Goal: Transaction & Acquisition: Book appointment/travel/reservation

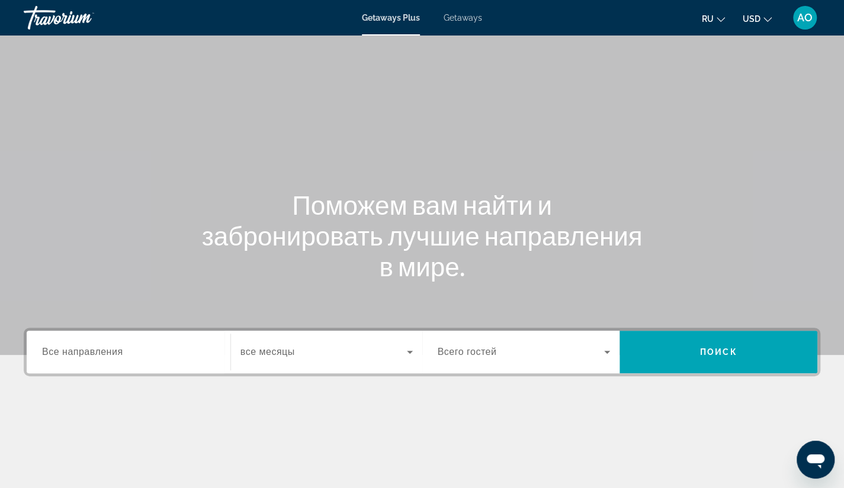
click at [466, 18] on span "Getaways" at bounding box center [462, 17] width 38 height 9
click at [89, 352] on span "Все направления" at bounding box center [82, 352] width 81 height 10
click at [89, 352] on input "Destination Все направления" at bounding box center [128, 353] width 173 height 14
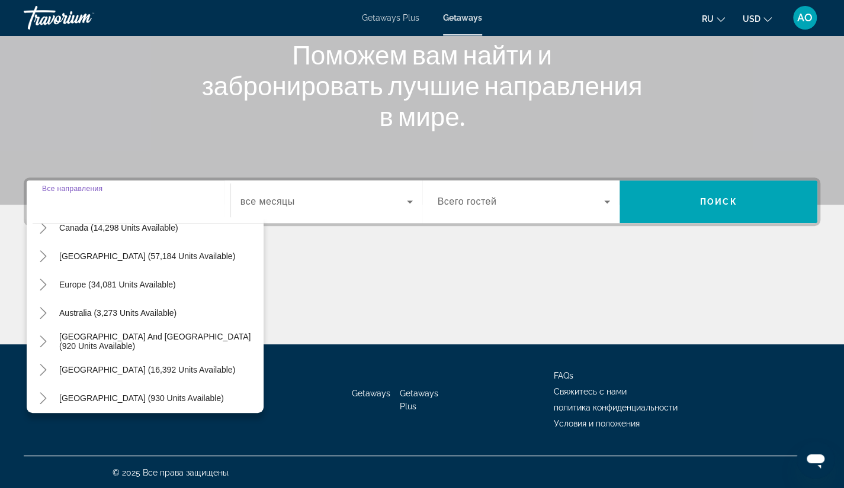
scroll to position [88, 0]
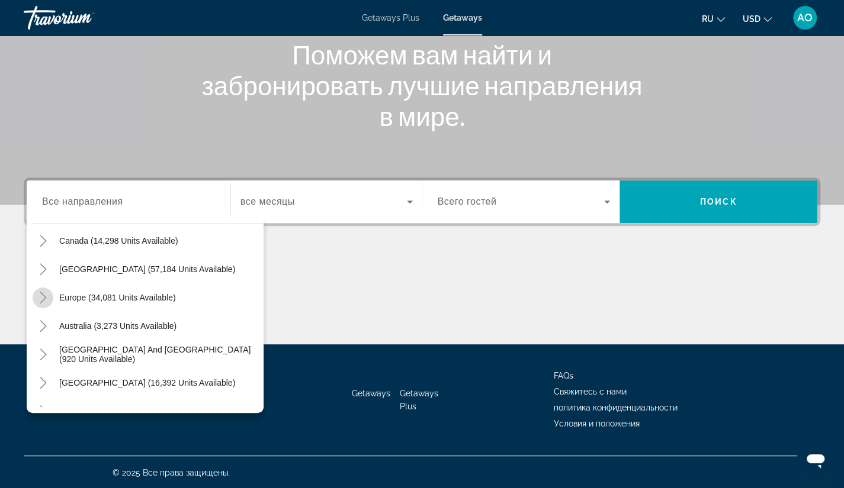
click at [41, 296] on icon "Toggle Europe (34,081 units available)" at bounding box center [43, 298] width 12 height 12
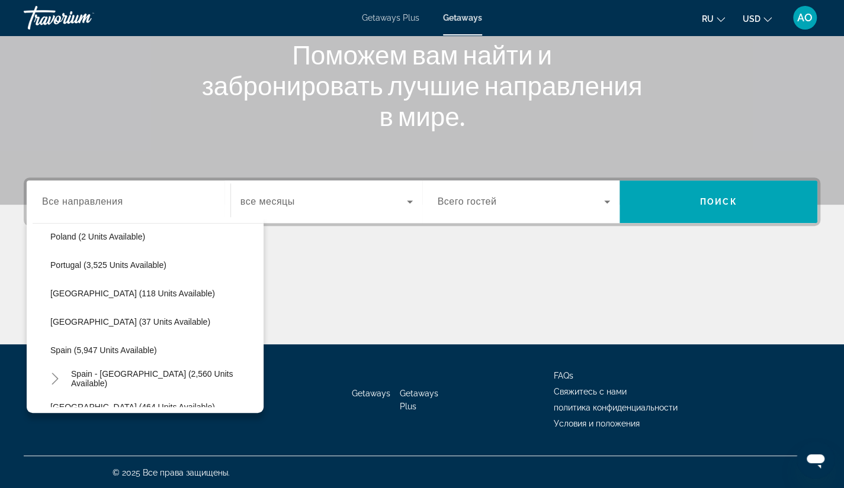
scroll to position [569, 0]
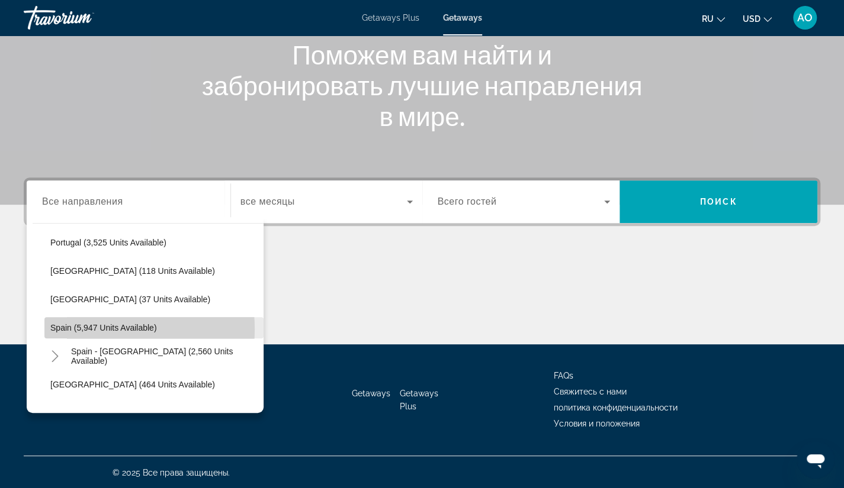
click at [85, 329] on span "Spain (5,947 units available)" at bounding box center [103, 327] width 107 height 9
type input "**********"
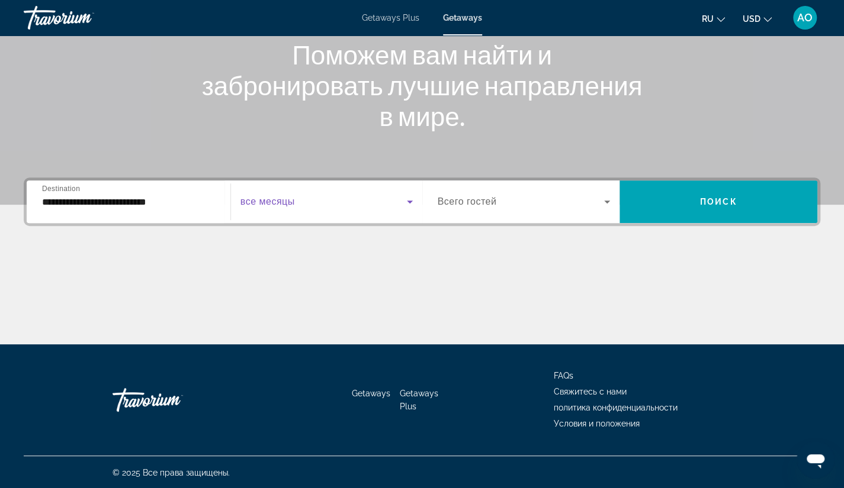
click at [407, 204] on icon "Search widget" at bounding box center [410, 202] width 14 height 14
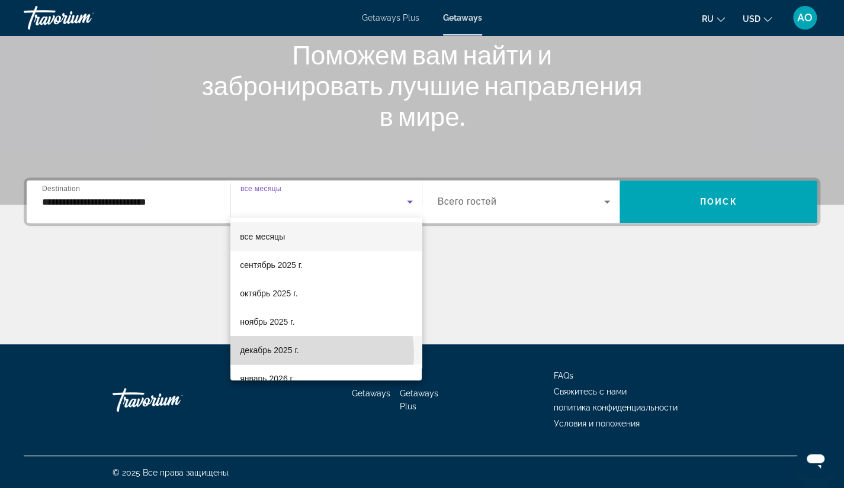
click at [307, 353] on mat-option "декабрь 2025 г." at bounding box center [325, 350] width 191 height 28
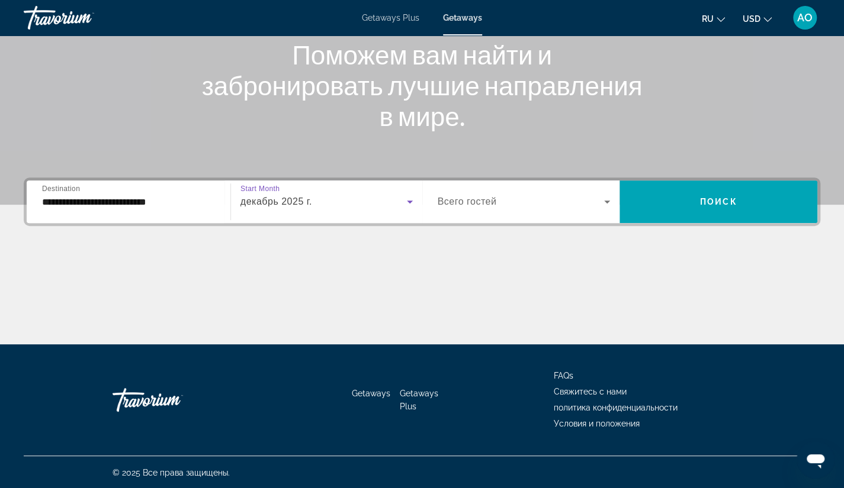
click at [604, 202] on icon "Search widget" at bounding box center [607, 202] width 14 height 14
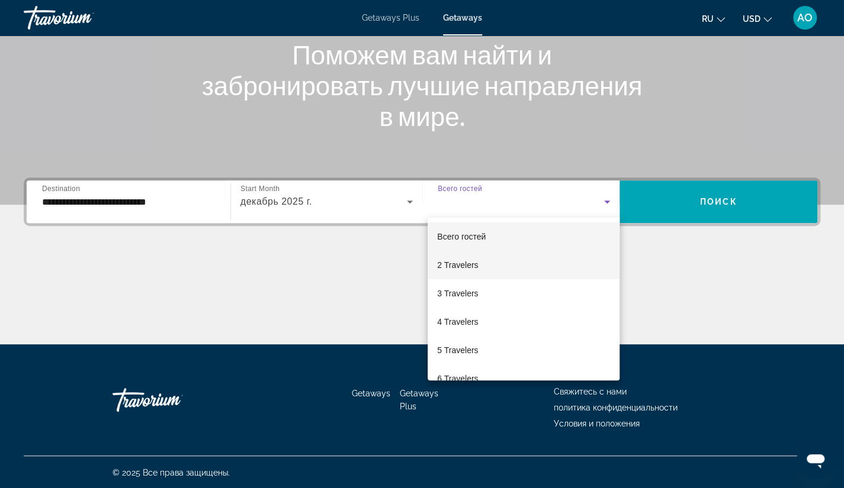
click at [507, 265] on mat-option "2 Travelers" at bounding box center [523, 265] width 192 height 28
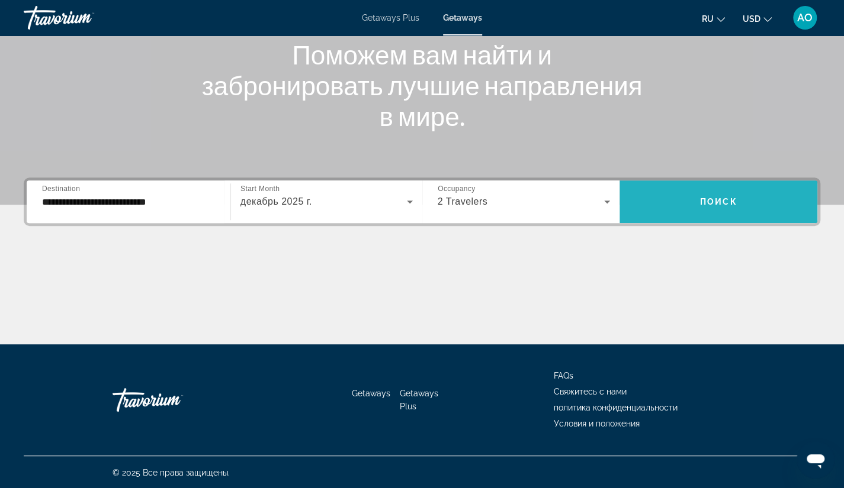
click at [716, 202] on span "Поиск" at bounding box center [718, 201] width 37 height 9
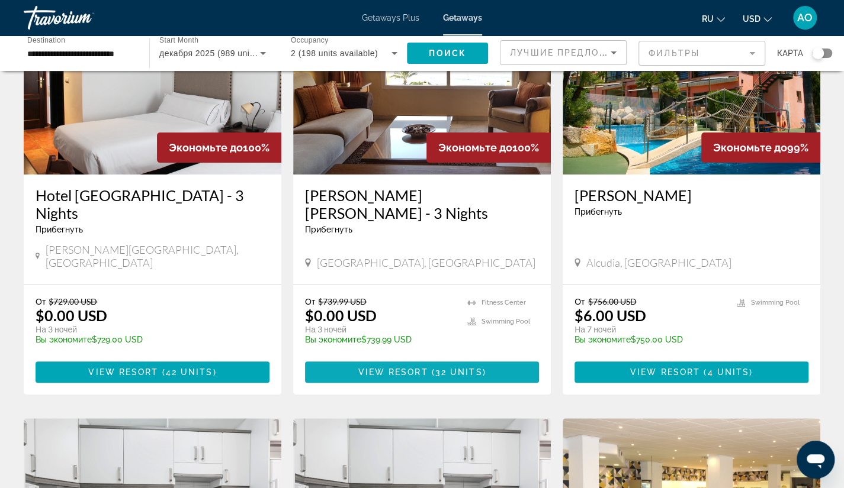
scroll to position [125, 0]
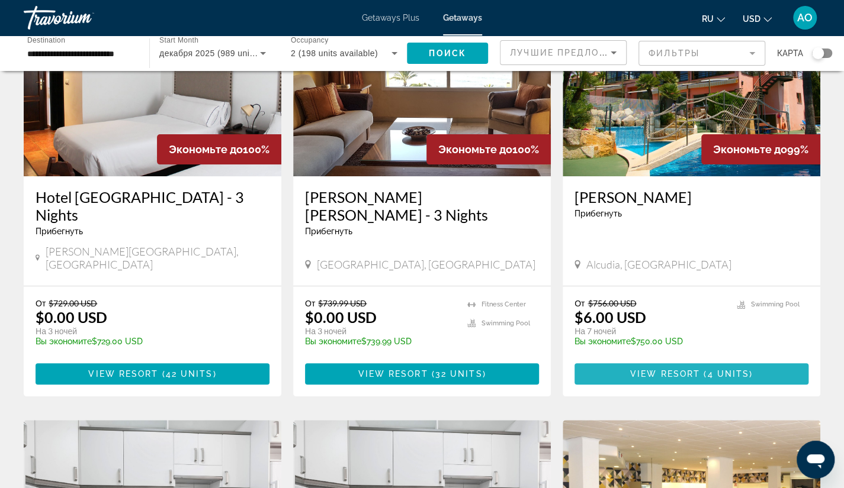
click at [660, 369] on span "View Resort" at bounding box center [665, 373] width 70 height 9
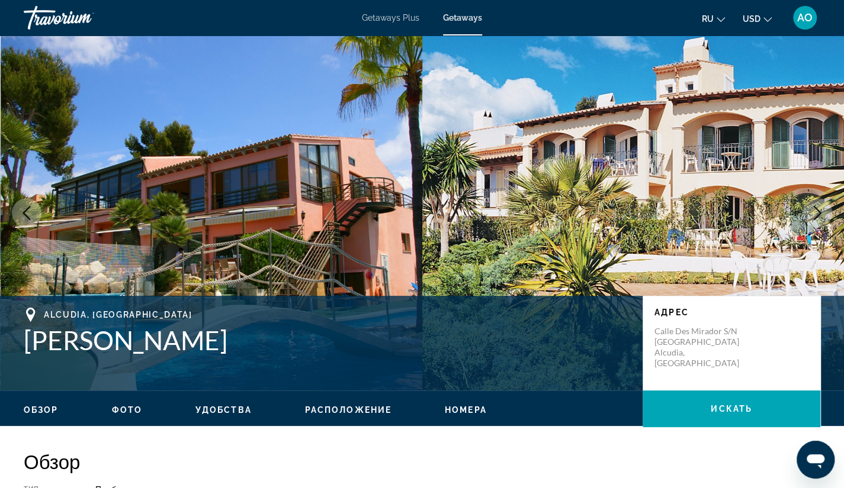
scroll to position [1612, 0]
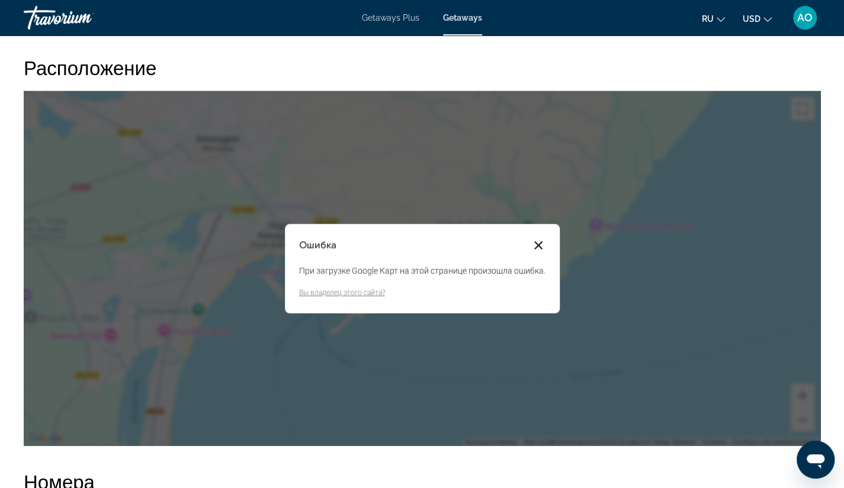
click at [538, 244] on button "Закрыть диалоговое окно" at bounding box center [538, 246] width 14 height 14
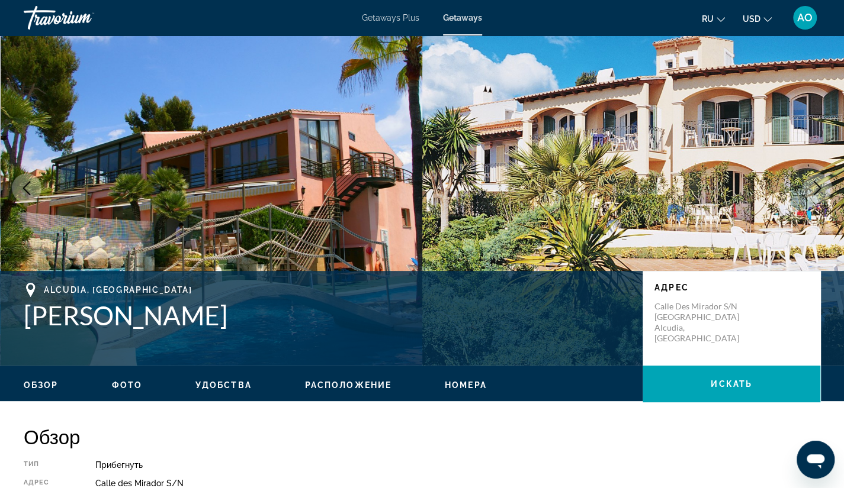
scroll to position [0, 0]
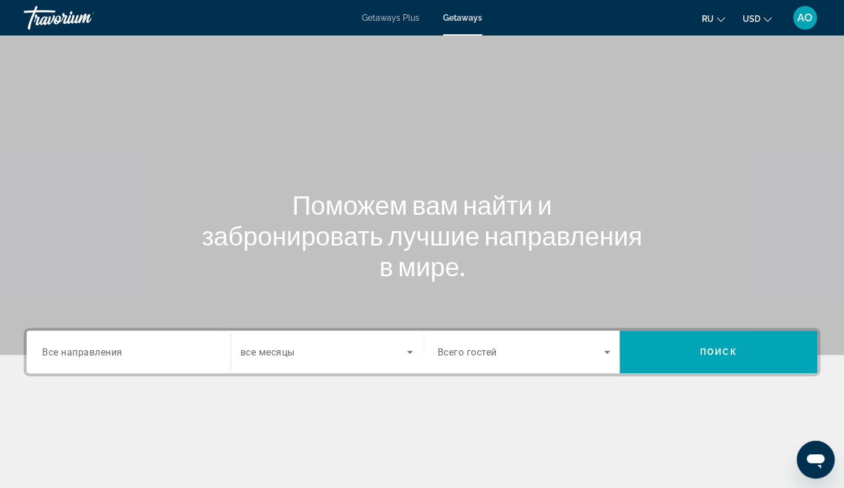
click at [108, 352] on span "Все направления" at bounding box center [82, 351] width 81 height 11
click at [108, 352] on input "Destination Все направления" at bounding box center [128, 353] width 173 height 14
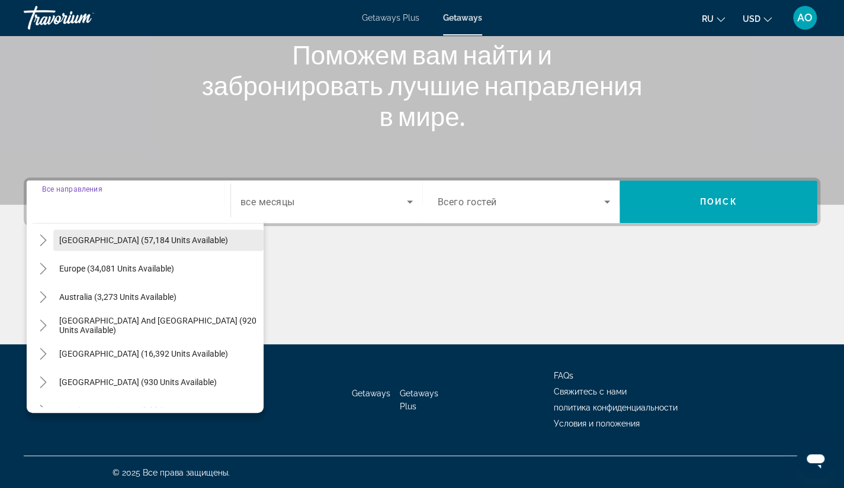
scroll to position [123, 0]
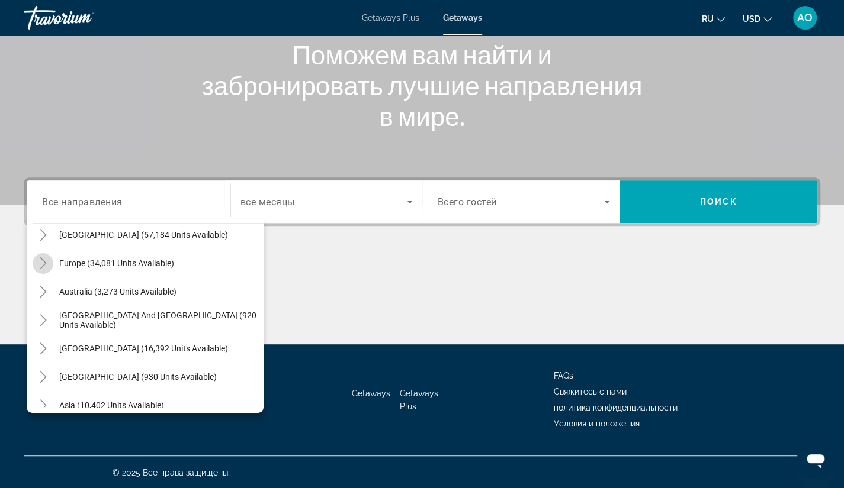
click at [47, 263] on icon "Toggle Europe (34,081 units available)" at bounding box center [43, 264] width 12 height 12
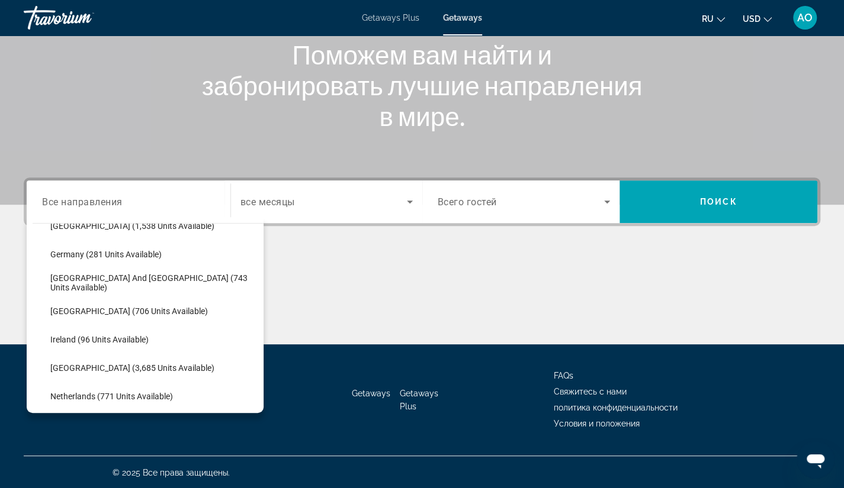
scroll to position [371, 0]
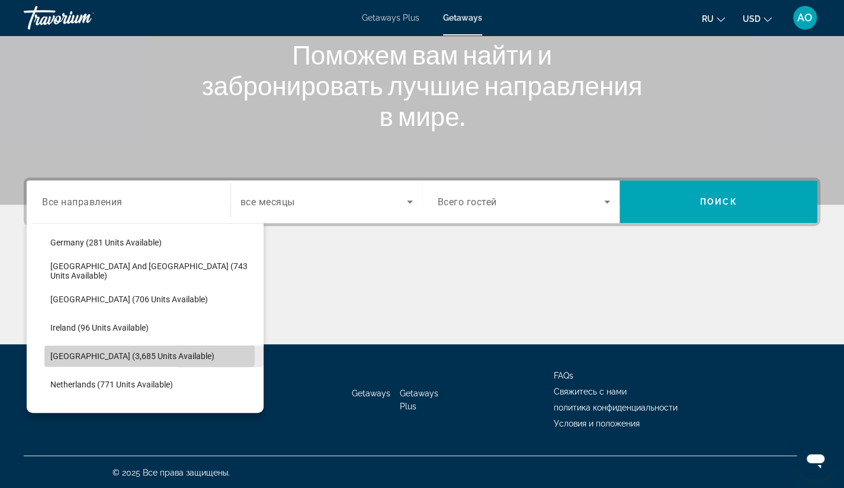
click at [65, 353] on span "[GEOGRAPHIC_DATA] (3,685 units available)" at bounding box center [132, 356] width 164 height 9
type input "**********"
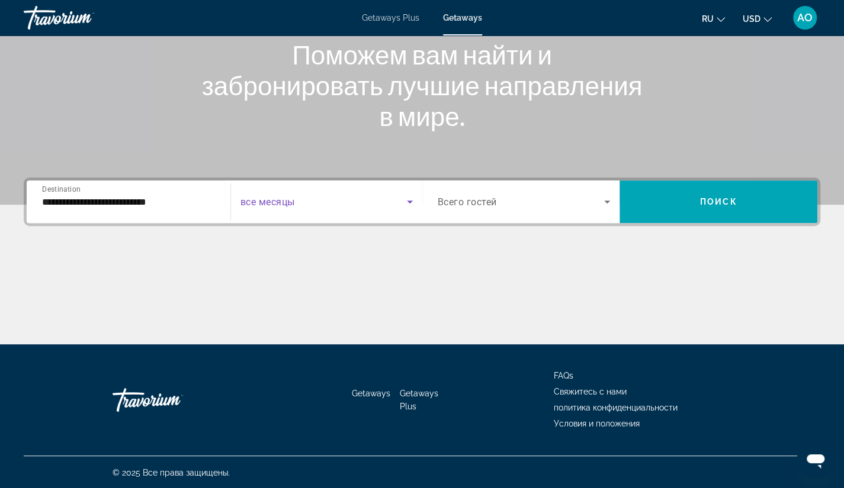
click at [411, 201] on icon "Search widget" at bounding box center [410, 202] width 6 height 3
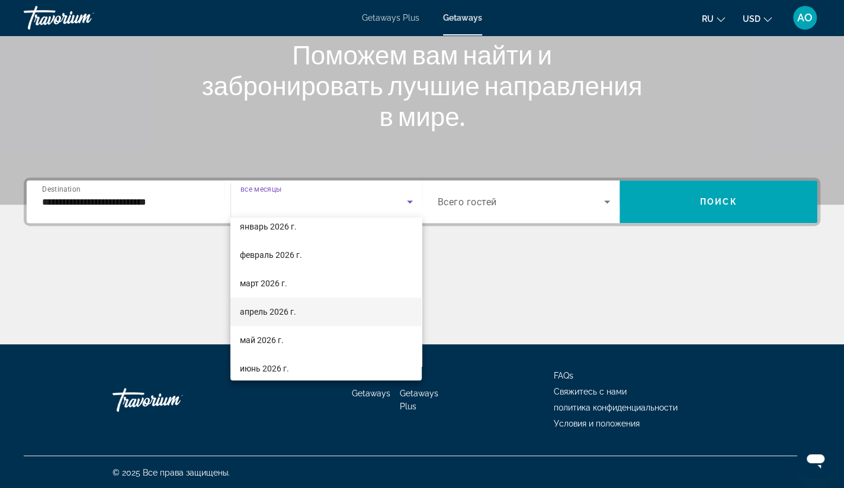
scroll to position [156, 0]
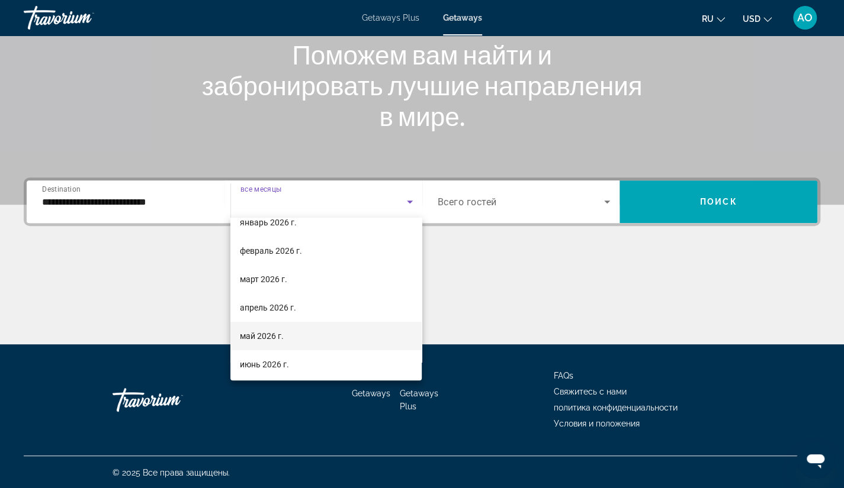
click at [291, 336] on mat-option "май 2026 г." at bounding box center [325, 336] width 191 height 28
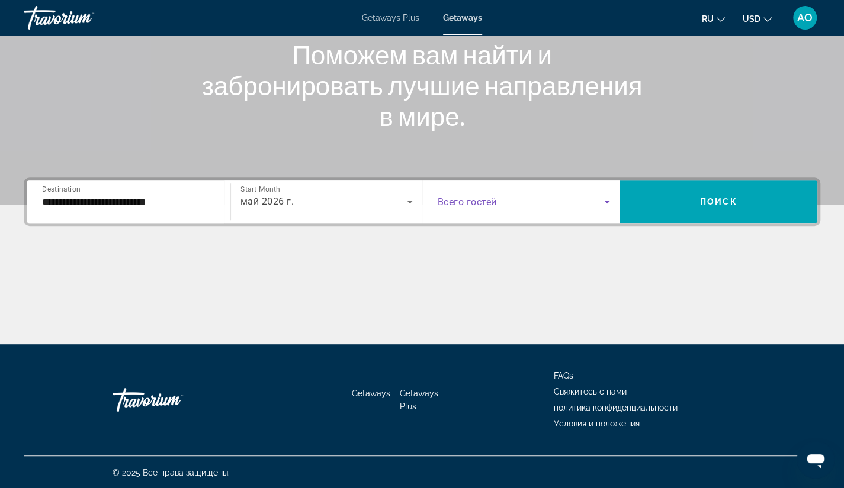
click at [606, 201] on icon "Search widget" at bounding box center [607, 202] width 6 height 3
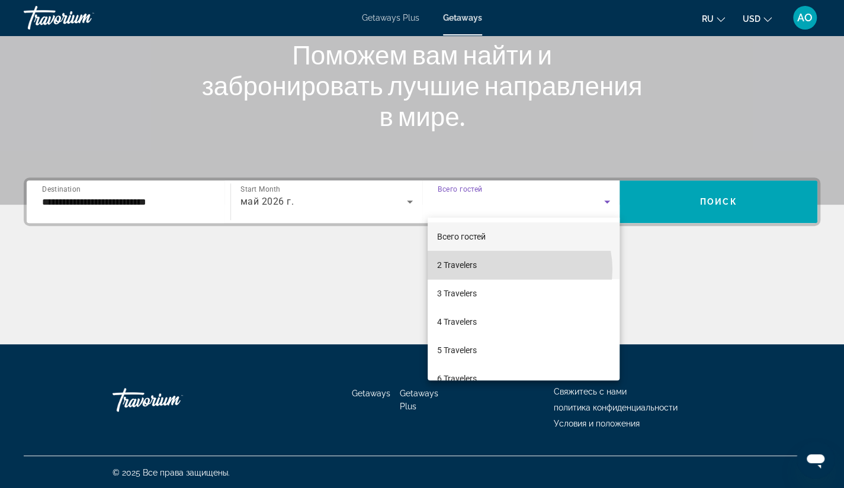
click at [516, 269] on mat-option "2 Travelers" at bounding box center [523, 265] width 192 height 28
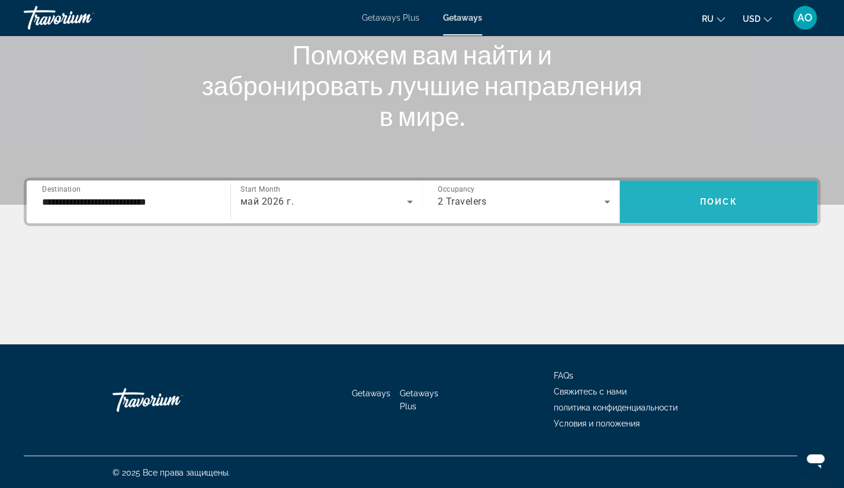
click at [716, 205] on span "Поиск" at bounding box center [718, 201] width 37 height 9
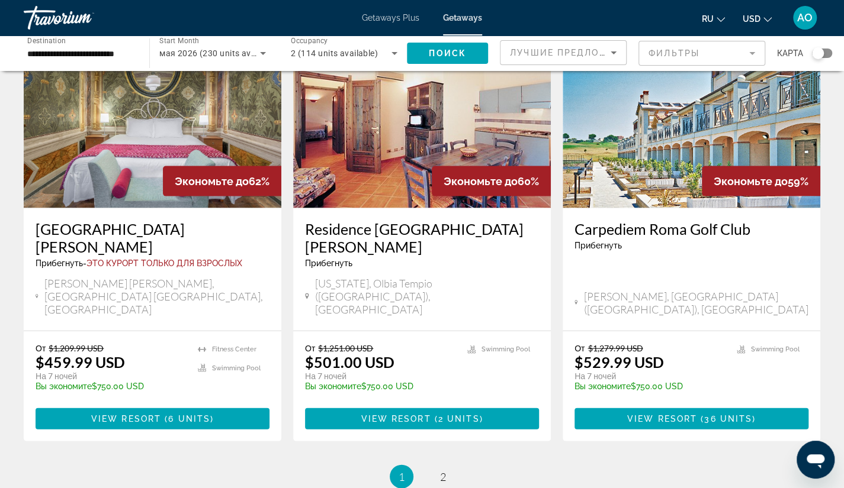
scroll to position [1355, 0]
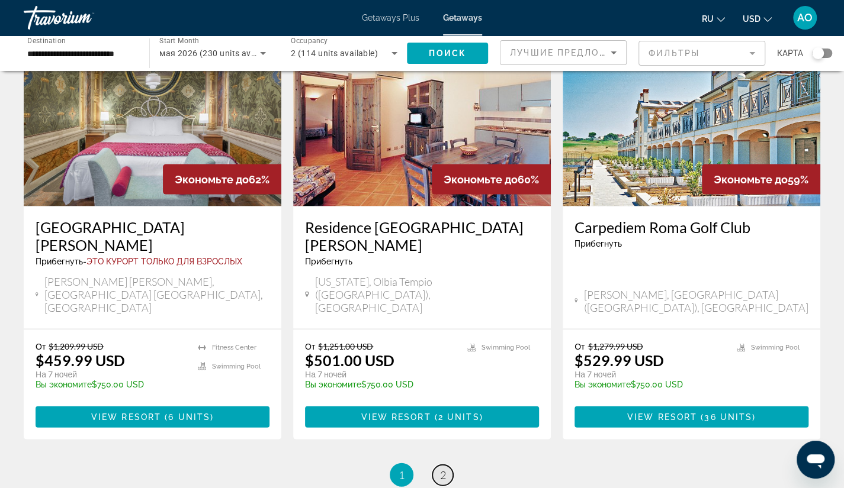
click at [443, 469] on span "2" at bounding box center [443, 475] width 6 height 13
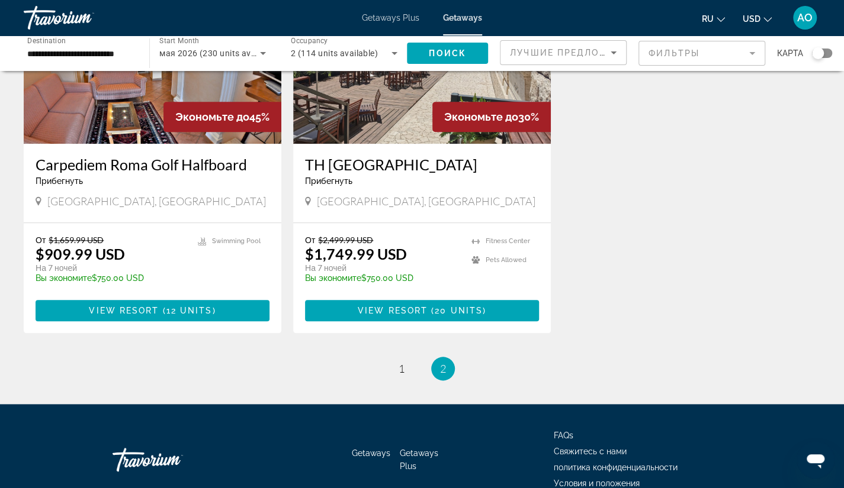
scroll to position [620, 0]
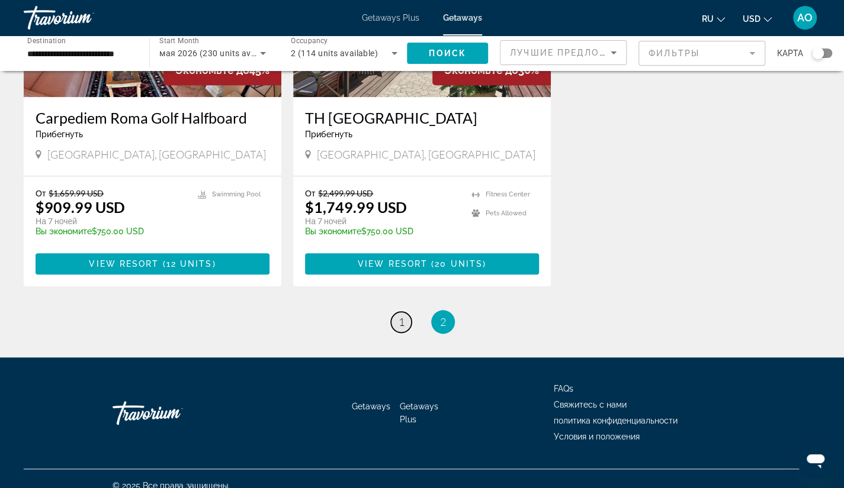
click at [404, 312] on link "page 1" at bounding box center [401, 322] width 21 height 21
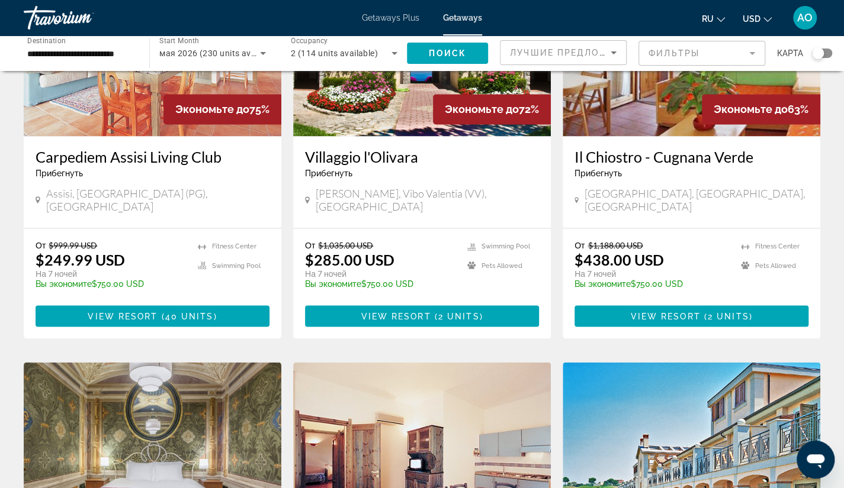
scroll to position [1009, 0]
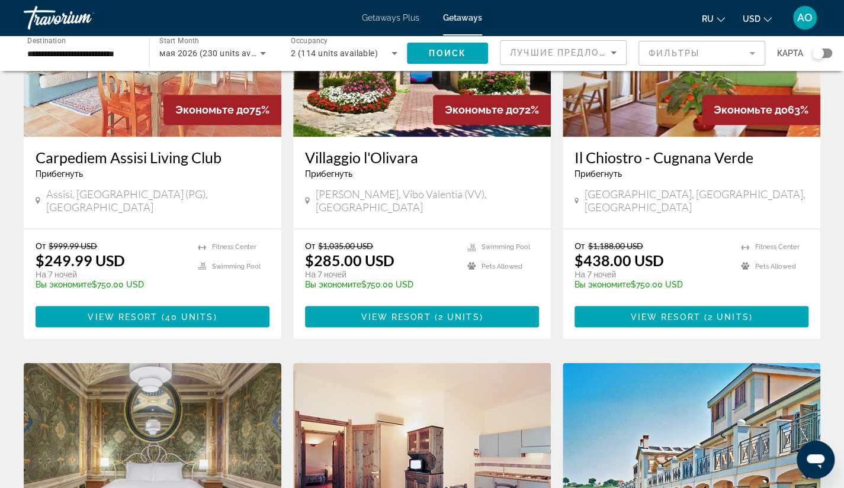
click at [424, 363] on img "Main content" at bounding box center [422, 457] width 258 height 189
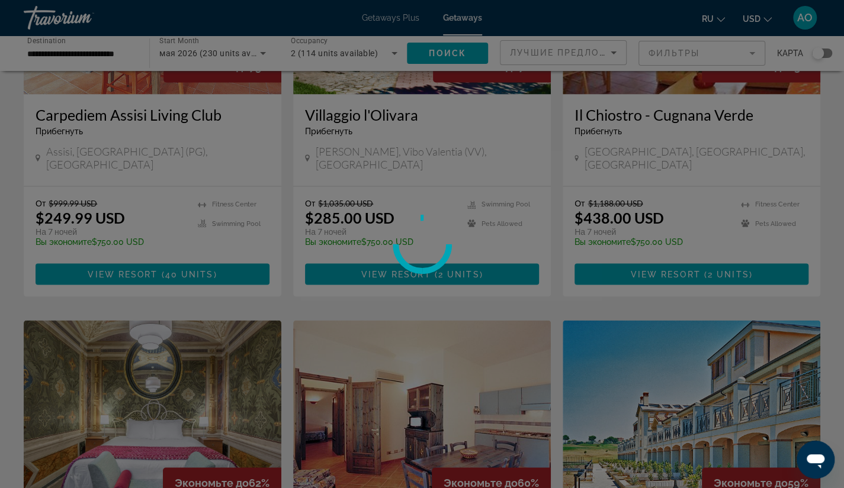
scroll to position [1057, 0]
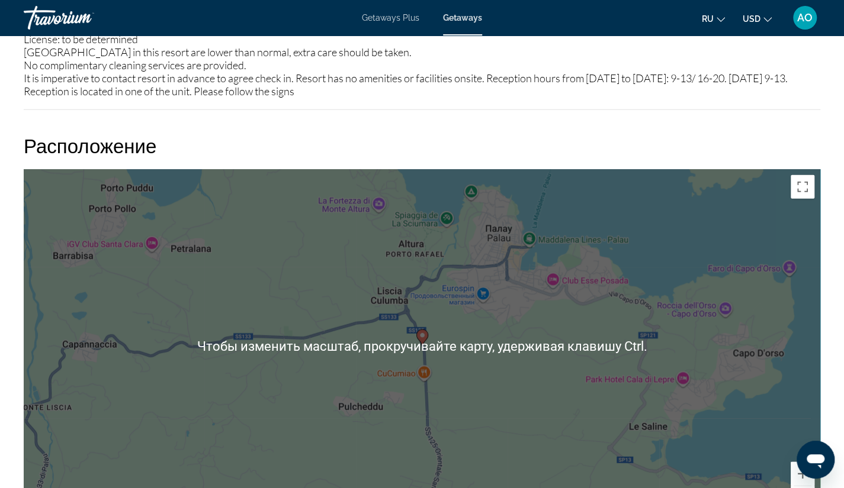
scroll to position [1591, 0]
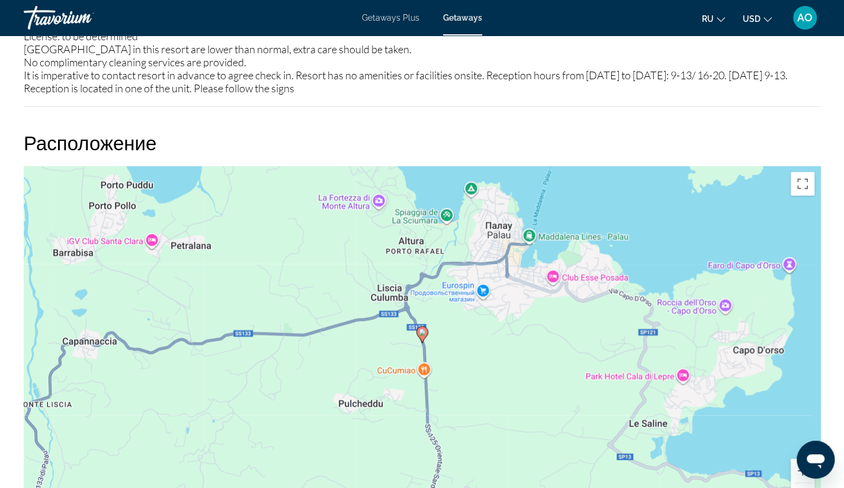
click at [391, 352] on div "Чтобы активировать перетаскивание с помощью клавиатуры, нажмите Alt + Ввод. Пос…" at bounding box center [422, 343] width 796 height 355
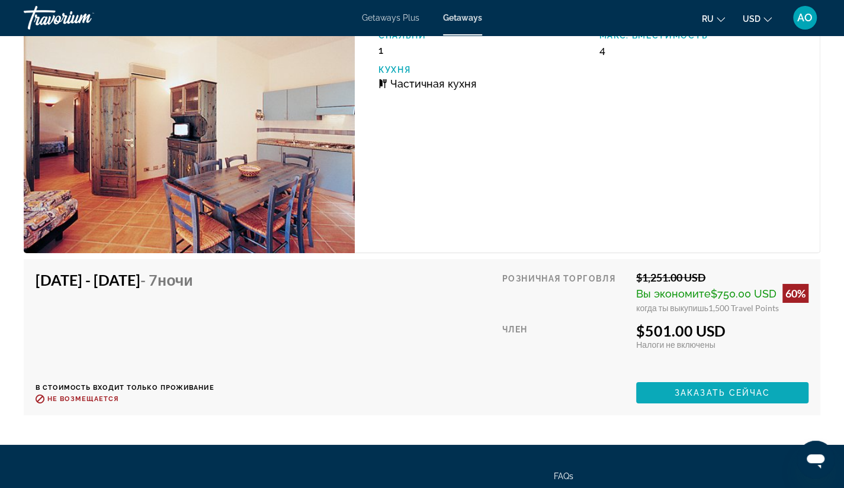
scroll to position [2181, 0]
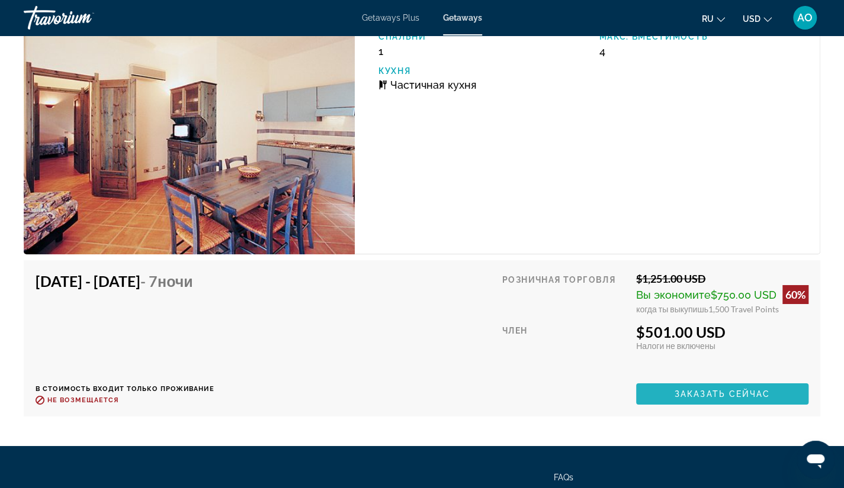
click at [720, 390] on span "Заказать сейчас" at bounding box center [722, 394] width 96 height 9
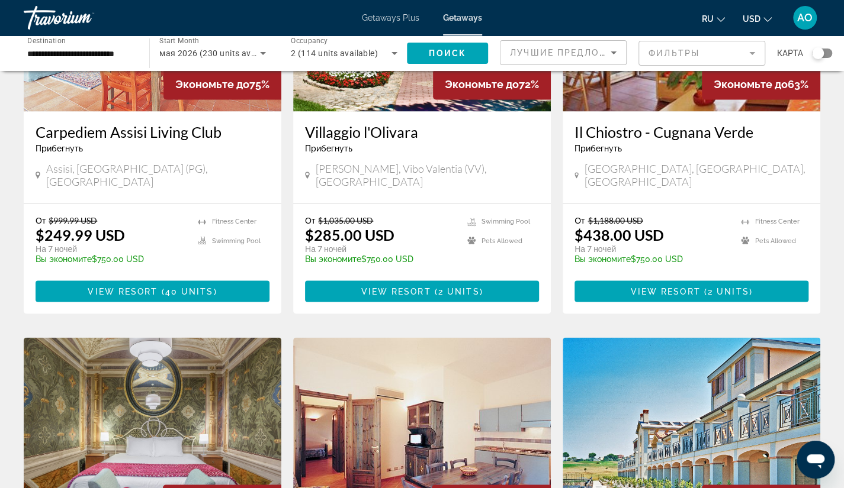
scroll to position [1425, 0]
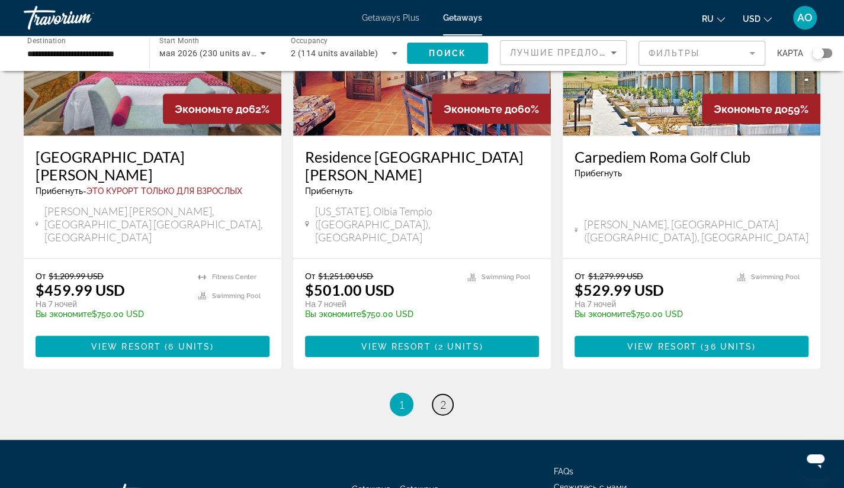
click at [444, 398] on span "2" at bounding box center [443, 404] width 6 height 13
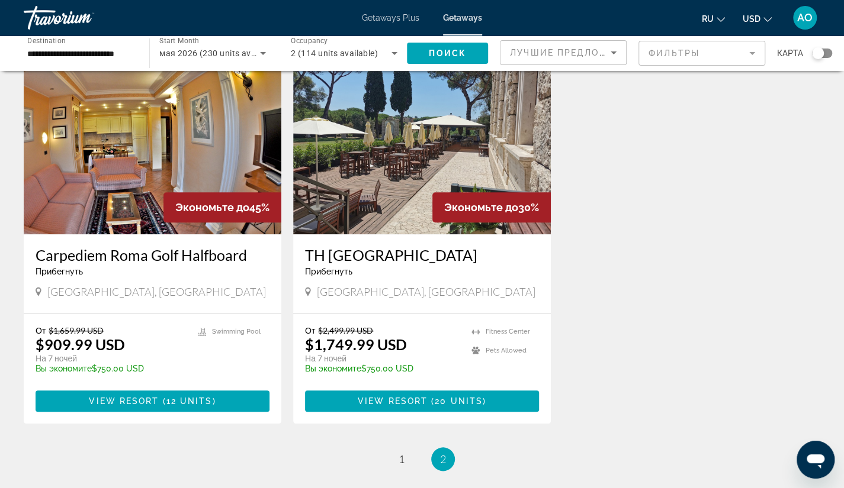
scroll to position [484, 0]
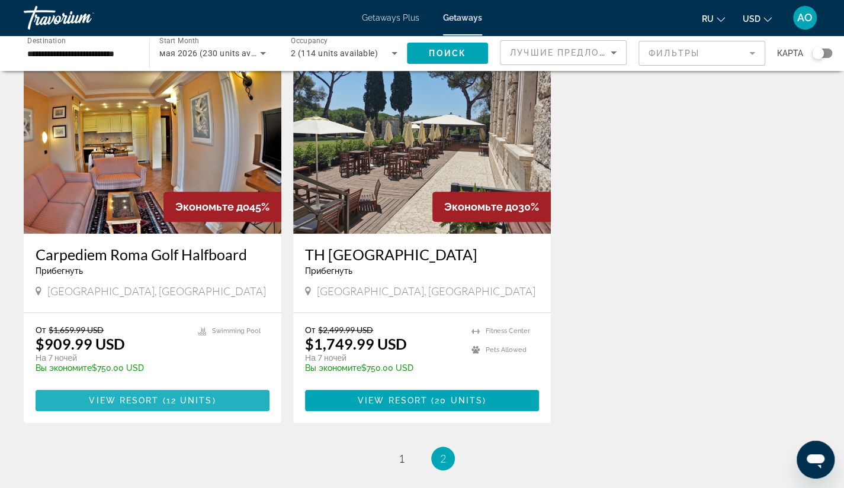
click at [151, 396] on span "View Resort" at bounding box center [124, 400] width 70 height 9
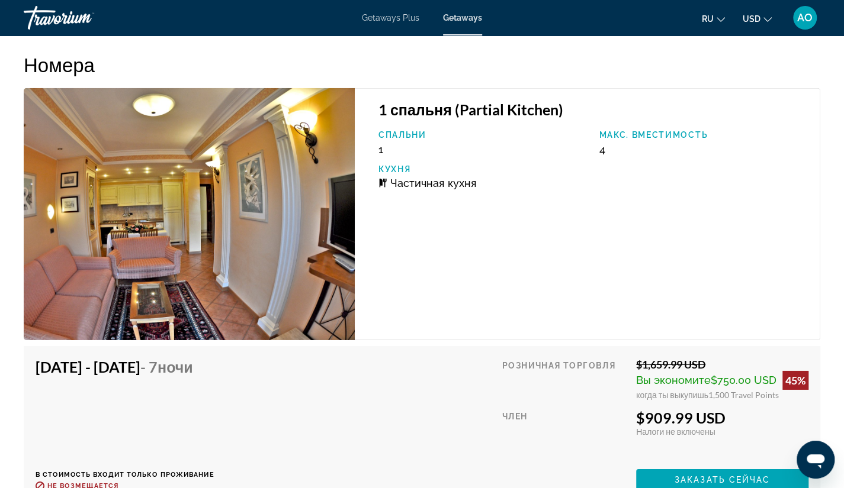
scroll to position [1981, 0]
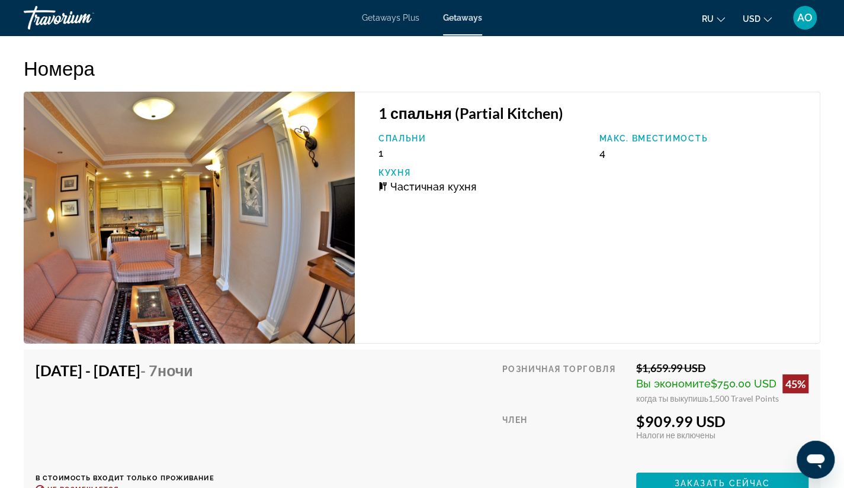
click at [193, 235] on img "Main content" at bounding box center [189, 218] width 331 height 252
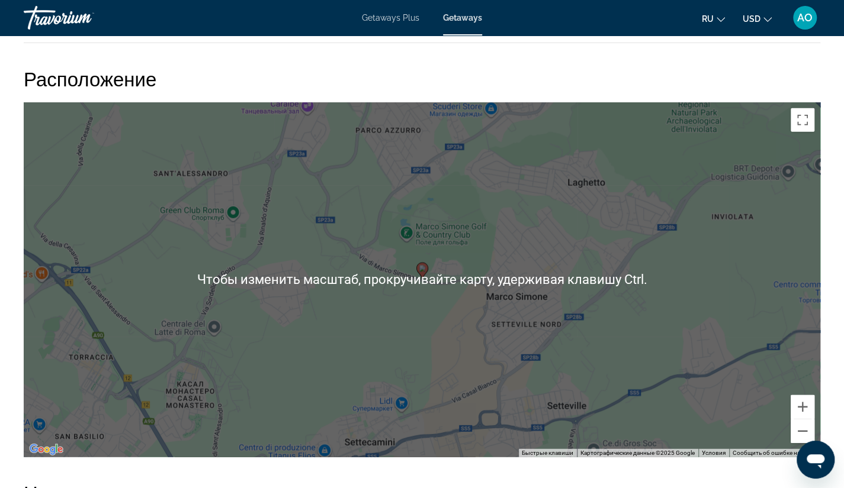
scroll to position [1556, 0]
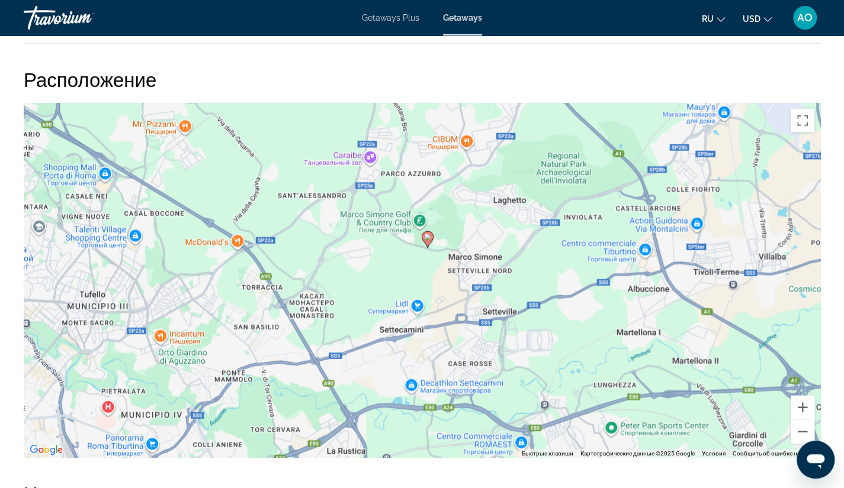
click at [433, 216] on div "Чтобы активировать перетаскивание с помощью клавиатуры, нажмите Alt + Ввод. Пос…" at bounding box center [422, 280] width 796 height 355
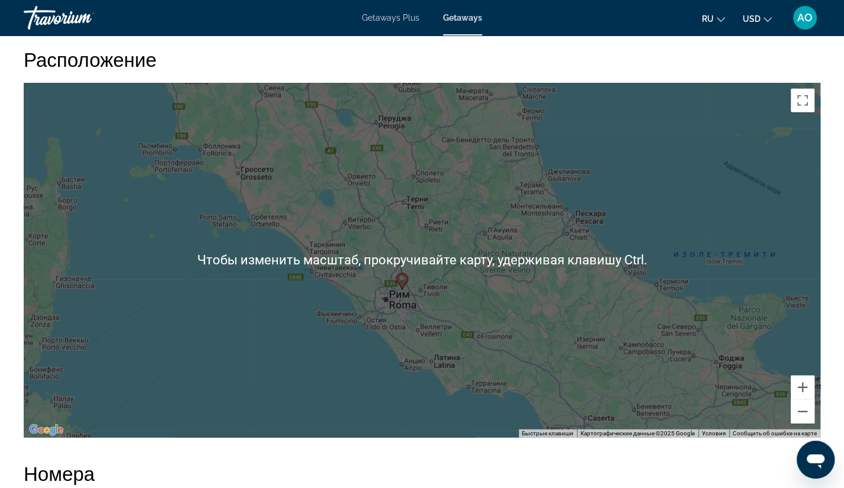
scroll to position [1575, 0]
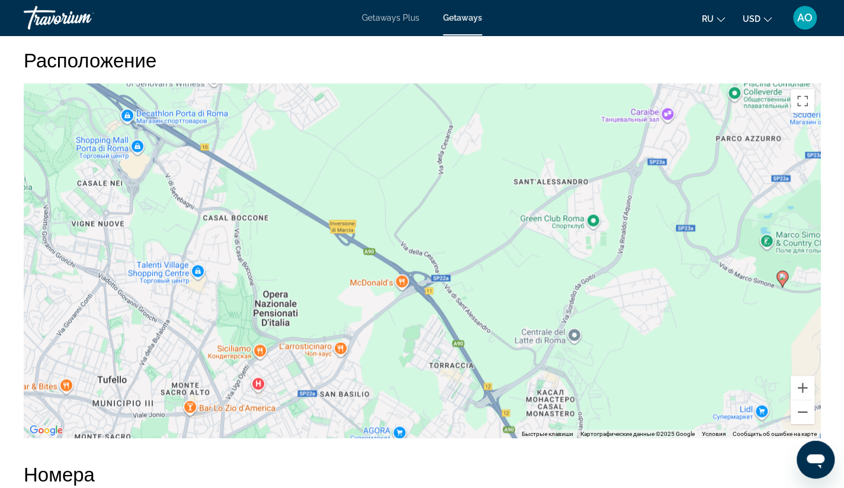
drag, startPoint x: 683, startPoint y: 368, endPoint x: 429, endPoint y: 176, distance: 318.2
click at [429, 176] on div "Чтобы активировать перетаскивание с помощью клавиатуры, нажмите Alt + Ввод. Пос…" at bounding box center [422, 260] width 796 height 355
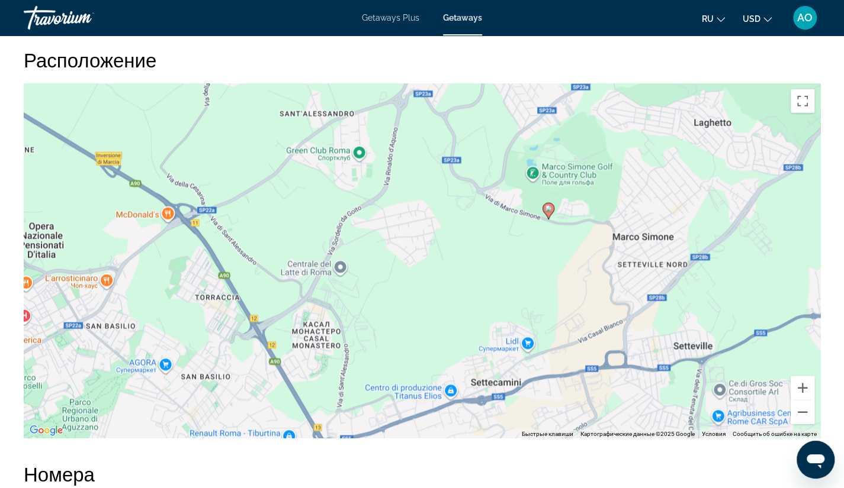
drag, startPoint x: 626, startPoint y: 275, endPoint x: 389, endPoint y: 207, distance: 246.9
click at [389, 207] on div "Чтобы активировать перетаскивание с помощью клавиатуры, нажмите Alt + Ввод. Пос…" at bounding box center [422, 260] width 796 height 355
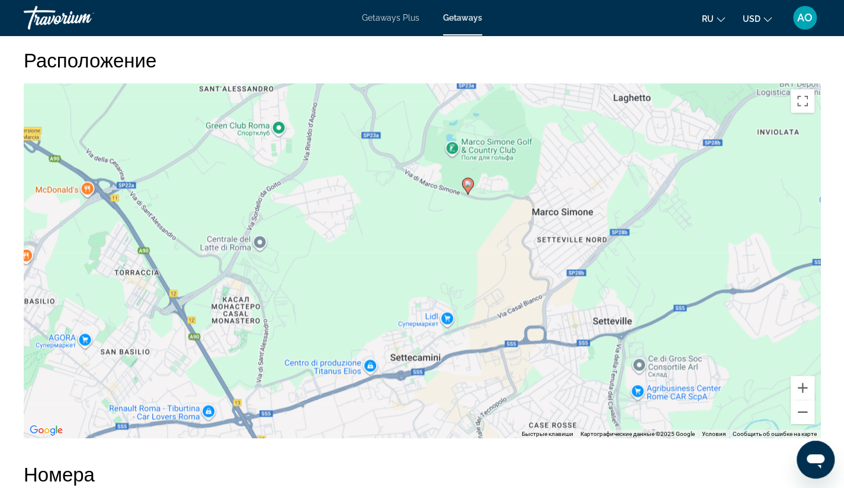
drag, startPoint x: 522, startPoint y: 247, endPoint x: 444, endPoint y: 220, distance: 82.2
click at [444, 220] on div "Чтобы активировать перетаскивание с помощью клавиатуры, нажмите Alt + Ввод. Пос…" at bounding box center [422, 260] width 796 height 355
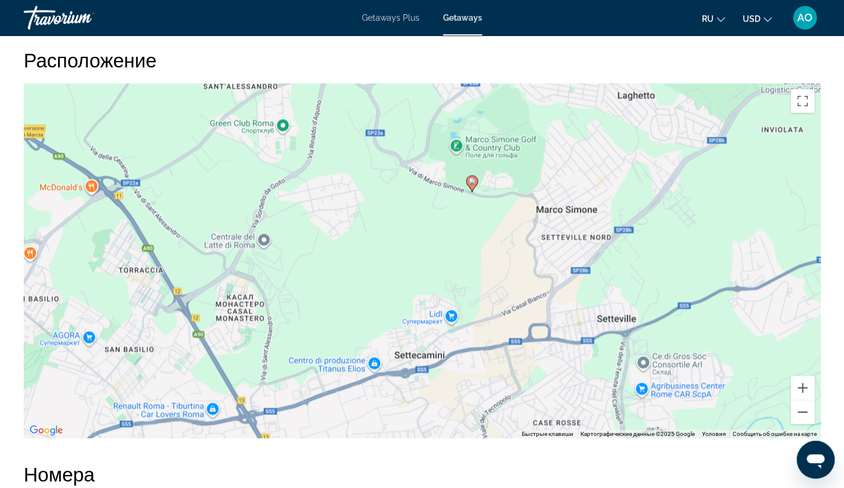
click at [204, 258] on div "Чтобы активировать перетаскивание с помощью клавиатуры, нажмите Alt + Ввод. Пос…" at bounding box center [422, 260] width 796 height 355
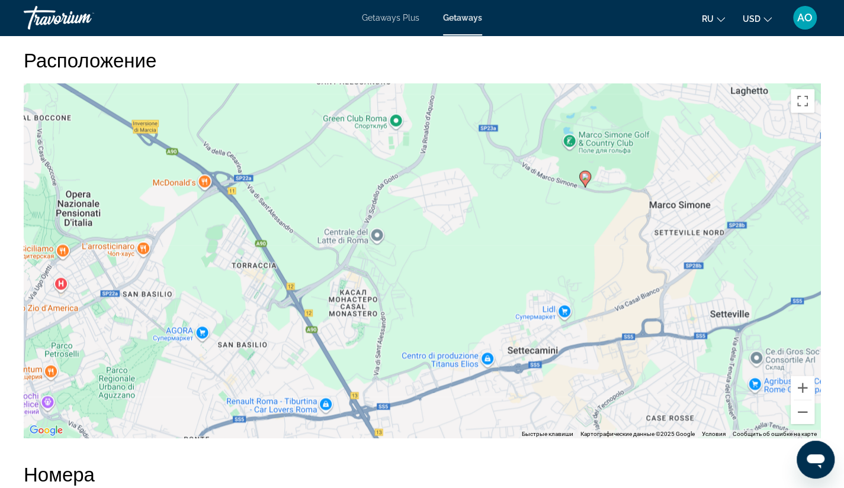
drag, startPoint x: 204, startPoint y: 258, endPoint x: 322, endPoint y: 251, distance: 118.6
click at [322, 251] on div "Чтобы активировать перетаскивание с помощью клавиатуры, нажмите Alt + Ввод. Пос…" at bounding box center [422, 260] width 796 height 355
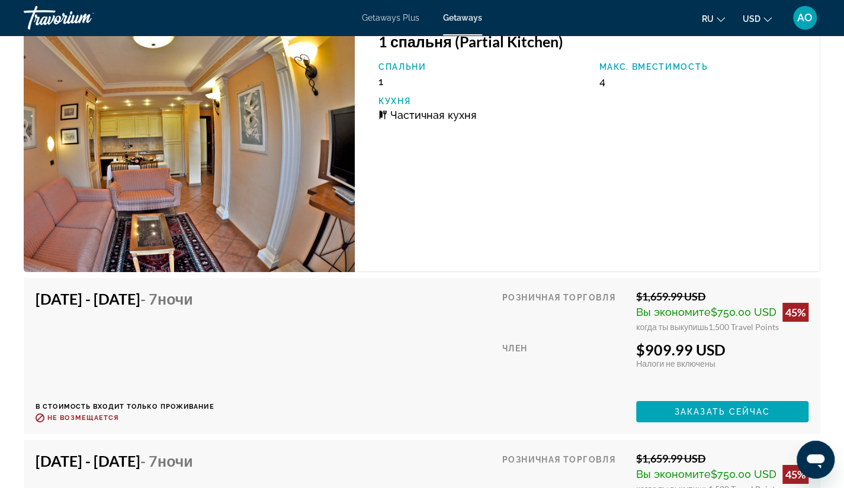
scroll to position [2054, 0]
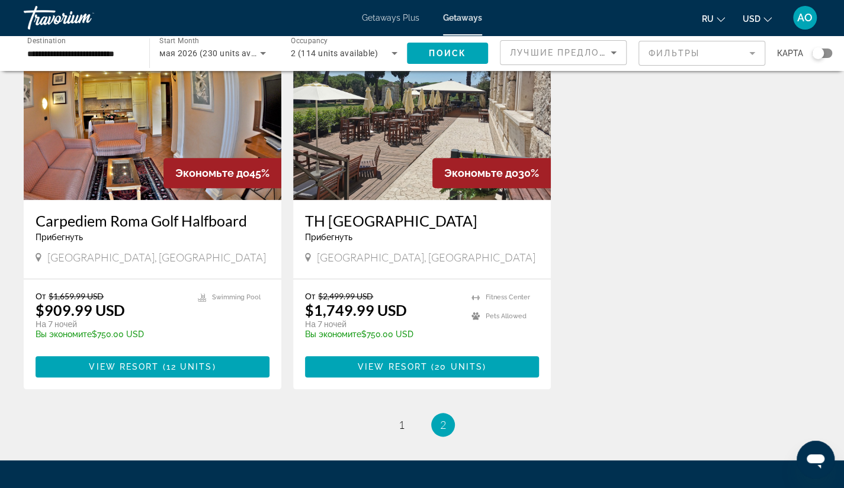
scroll to position [519, 0]
